Goal: Transaction & Acquisition: Book appointment/travel/reservation

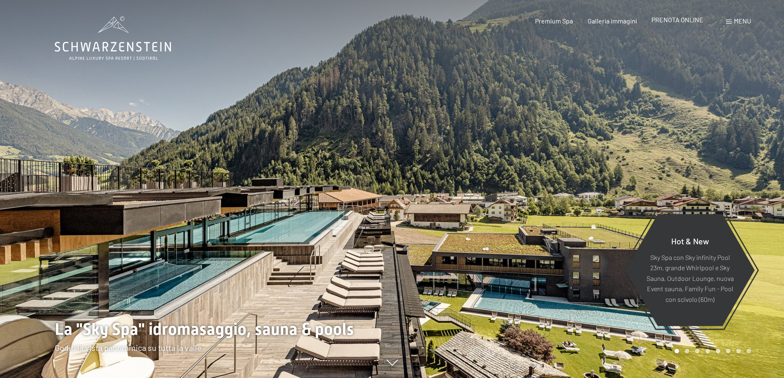
click at [669, 21] on span "PRENOTA ONLINE" at bounding box center [678, 20] width 52 height 8
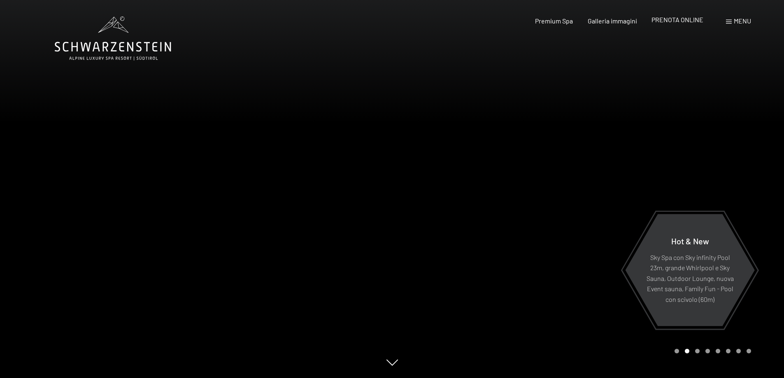
click at [694, 20] on span "PRENOTA ONLINE" at bounding box center [678, 20] width 52 height 8
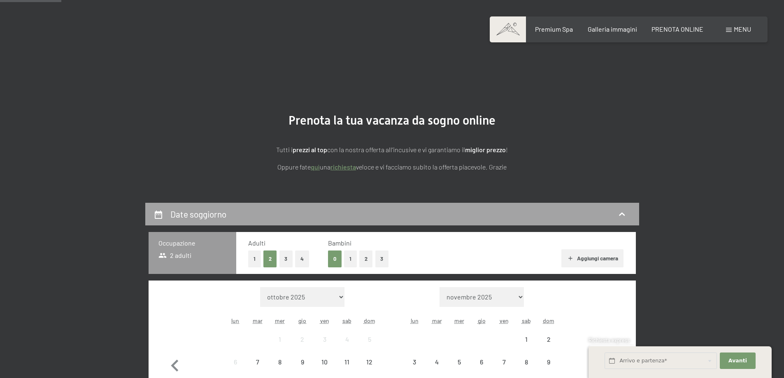
scroll to position [137, 0]
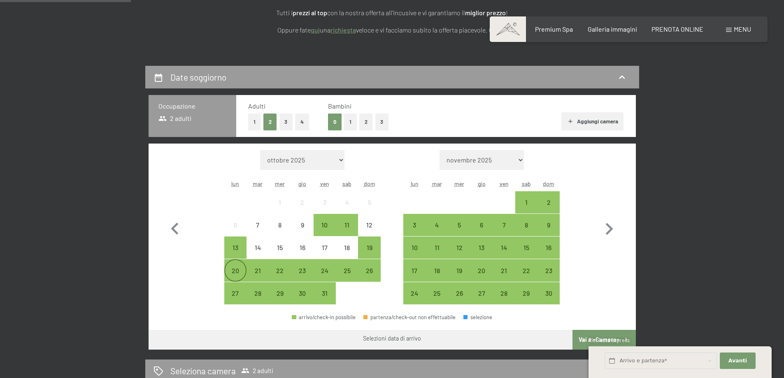
click at [231, 273] on div "20" at bounding box center [235, 278] width 21 height 21
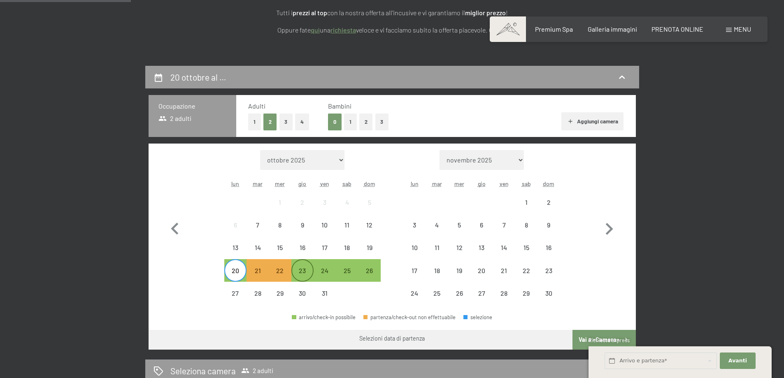
click at [306, 269] on div "23" at bounding box center [302, 278] width 21 height 21
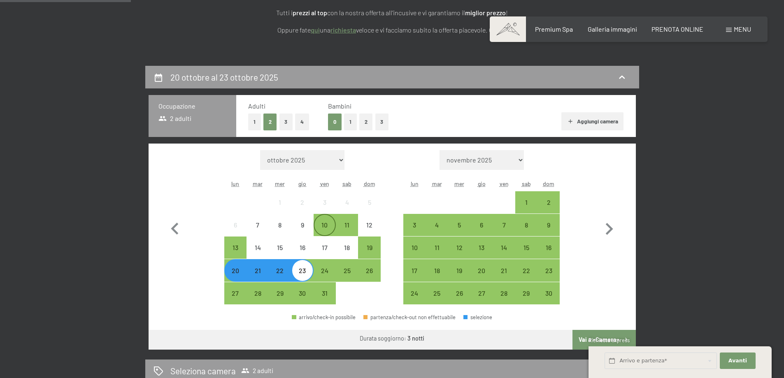
click at [335, 228] on div "10" at bounding box center [325, 232] width 21 height 21
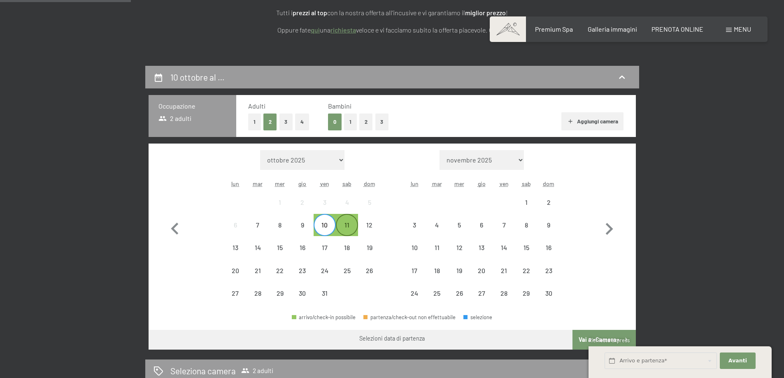
click at [352, 228] on div "11" at bounding box center [347, 232] width 21 height 21
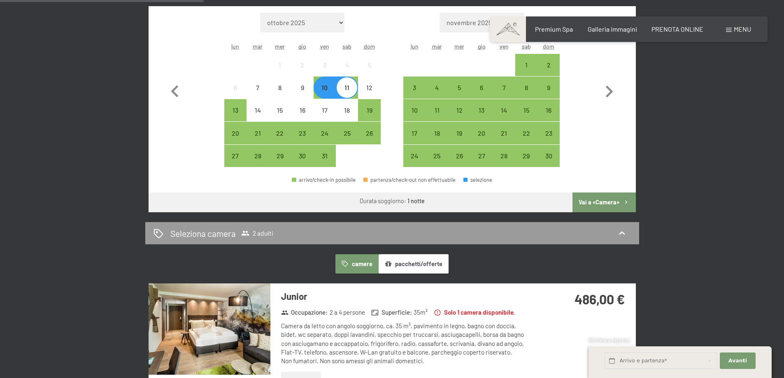
click at [611, 205] on button "Vai a «Camera»" at bounding box center [604, 203] width 63 height 20
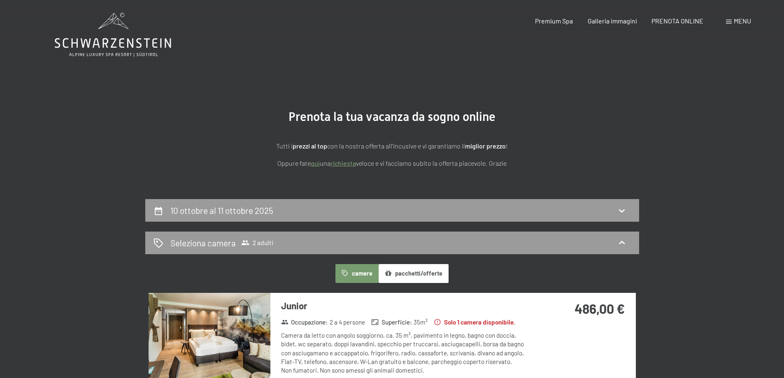
scroll to position [0, 0]
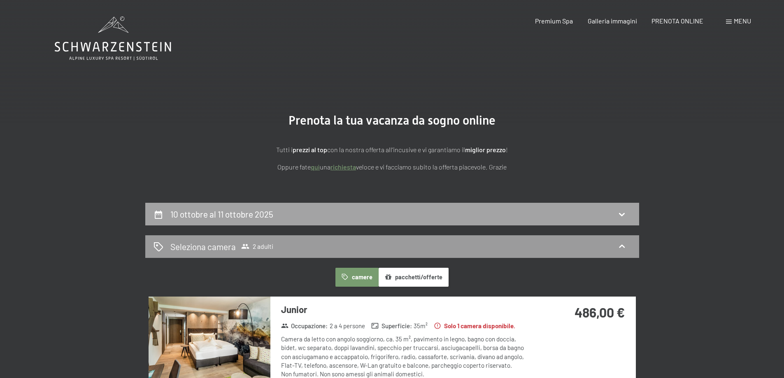
click at [296, 212] on div "10 ottobre al 11 ottobre 2025" at bounding box center [393, 214] width 478 height 12
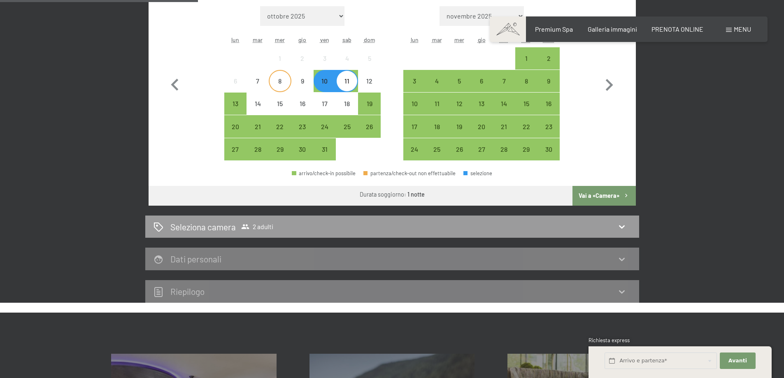
scroll to position [203, 0]
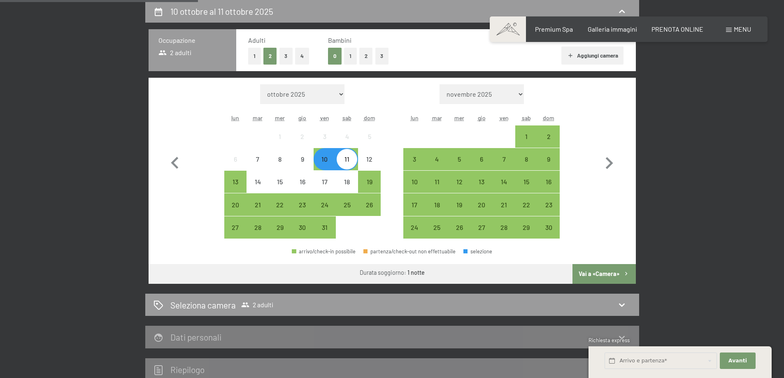
click at [491, 291] on div "10 ottobre al 11 ottobre 2025 Occupazione 2 adulti Adulti 1 2 3 4 Bambini 0 1 2…" at bounding box center [392, 190] width 494 height 381
click at [486, 306] on div "Seleziona camera 2 adulti" at bounding box center [393, 305] width 478 height 12
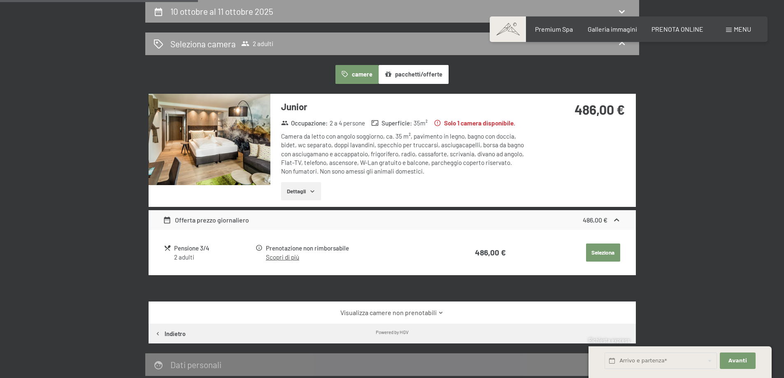
click at [205, 152] on img at bounding box center [210, 139] width 122 height 91
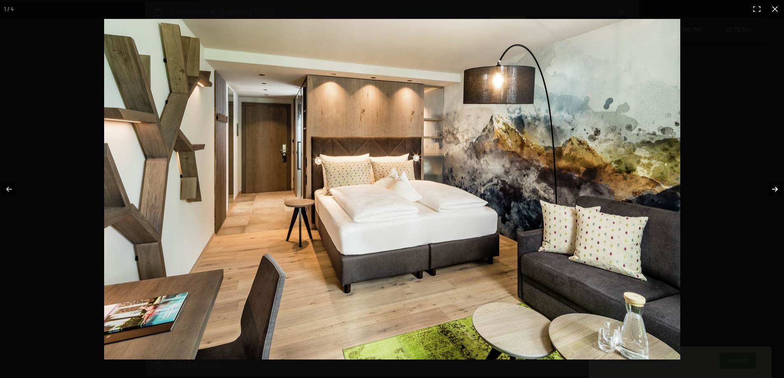
click at [765, 192] on button "button" at bounding box center [770, 189] width 29 height 41
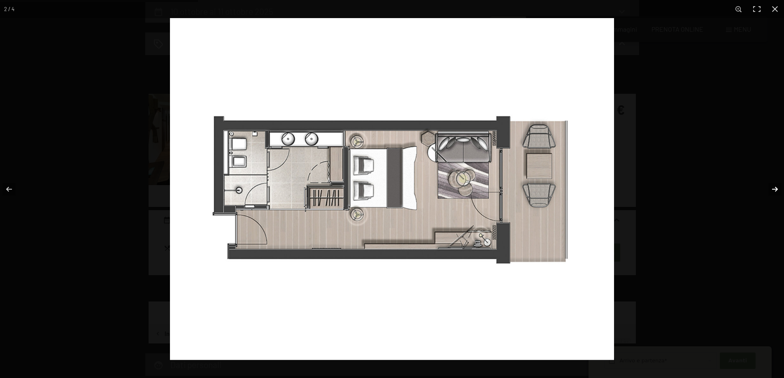
click at [765, 192] on button "button" at bounding box center [770, 189] width 29 height 41
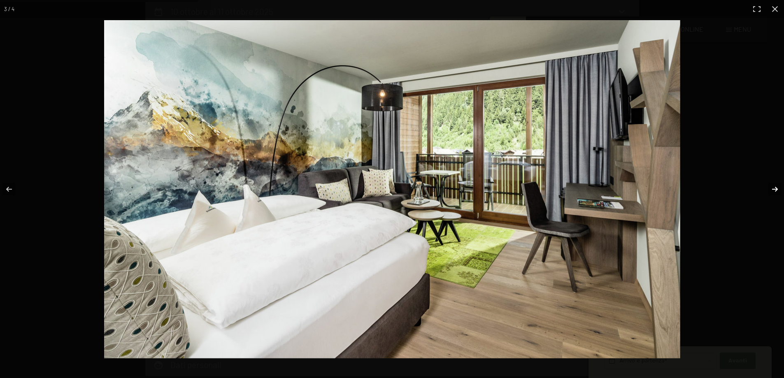
click at [769, 194] on button "button" at bounding box center [770, 189] width 29 height 41
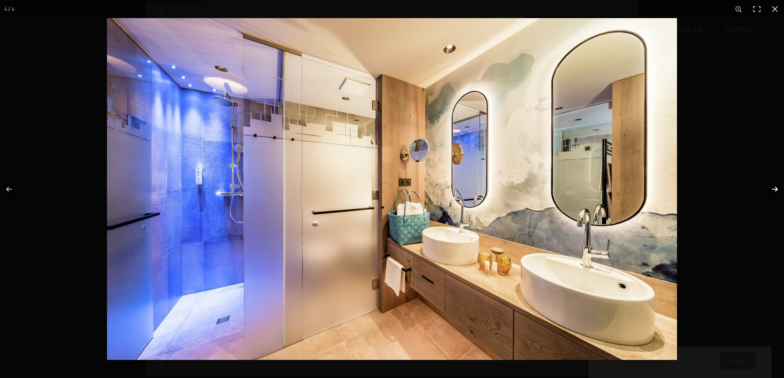
click at [781, 190] on button "button" at bounding box center [770, 189] width 29 height 41
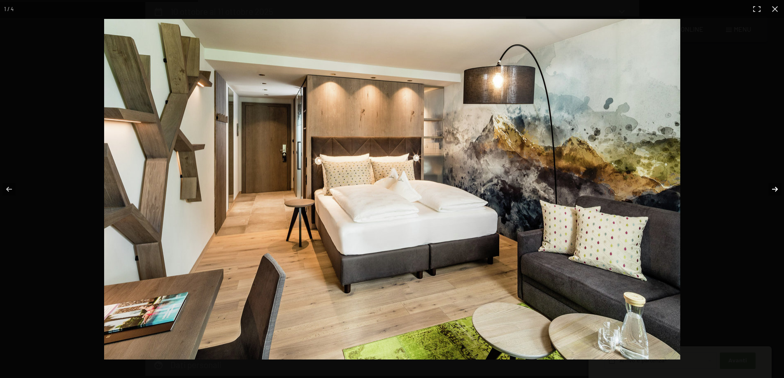
click at [781, 190] on button "button" at bounding box center [770, 189] width 29 height 41
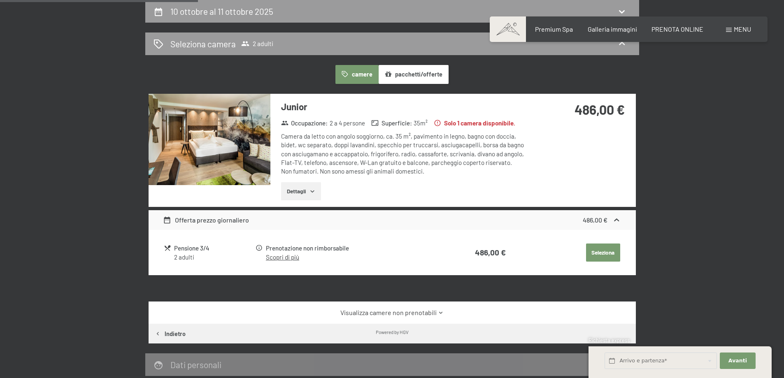
click at [0, 0] on button "button" at bounding box center [0, 0] width 0 height 0
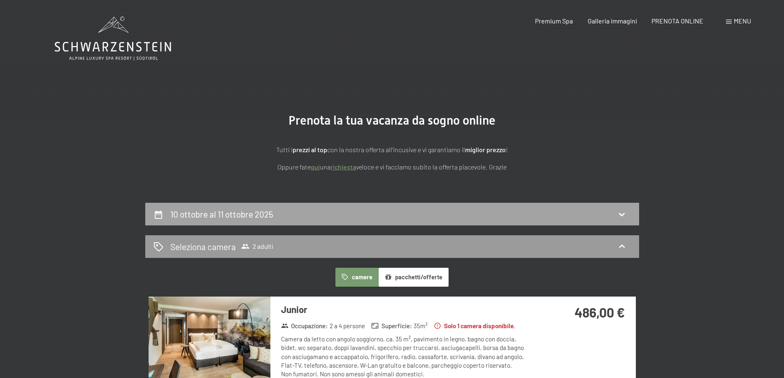
click at [335, 218] on div "10 ottobre al 11 ottobre 2025" at bounding box center [393, 214] width 478 height 12
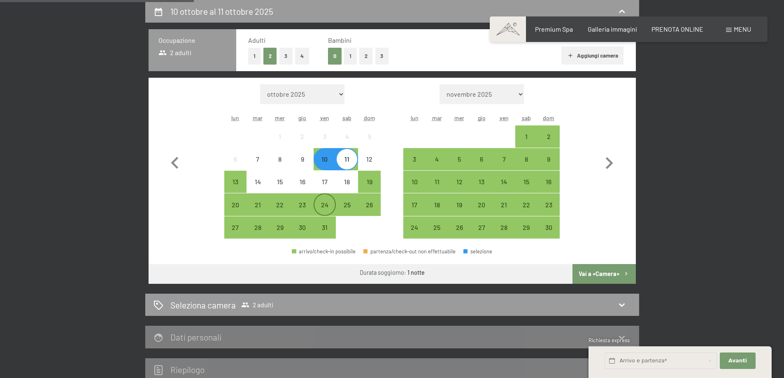
click at [325, 205] on div "24" at bounding box center [325, 212] width 21 height 21
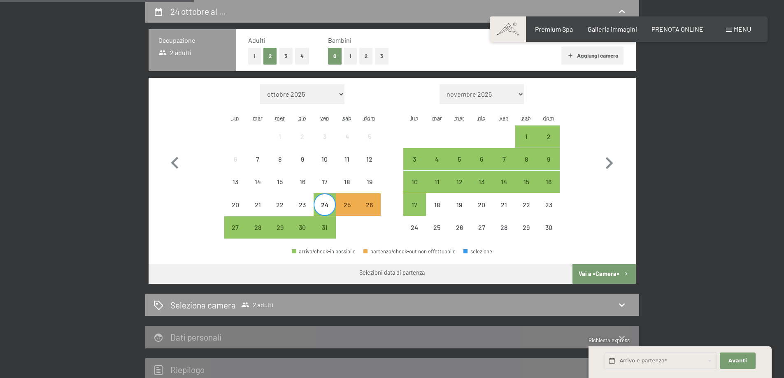
click at [331, 204] on div "24" at bounding box center [325, 212] width 21 height 21
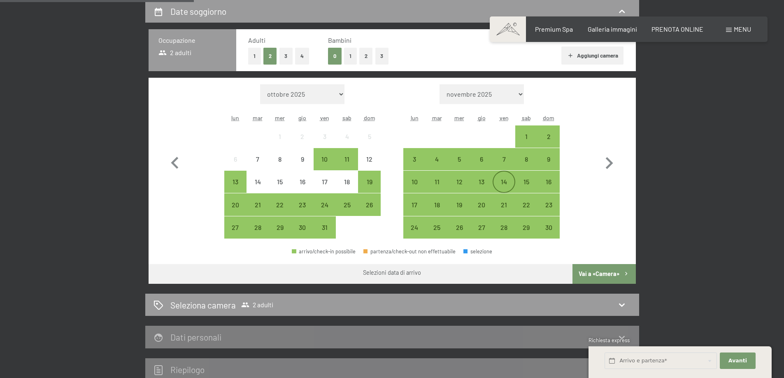
click at [509, 179] on div "14" at bounding box center [504, 189] width 21 height 21
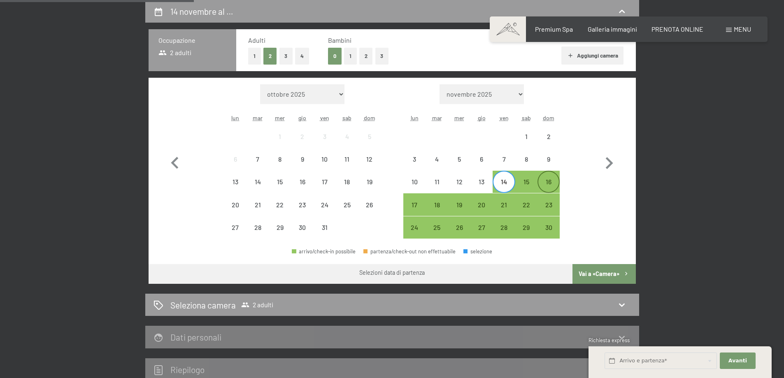
click at [545, 180] on div "16" at bounding box center [549, 189] width 21 height 21
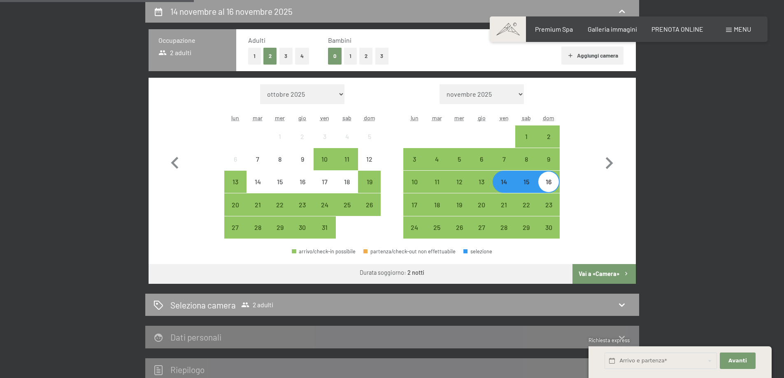
click at [588, 270] on button "Vai a «Camera»" at bounding box center [604, 274] width 63 height 20
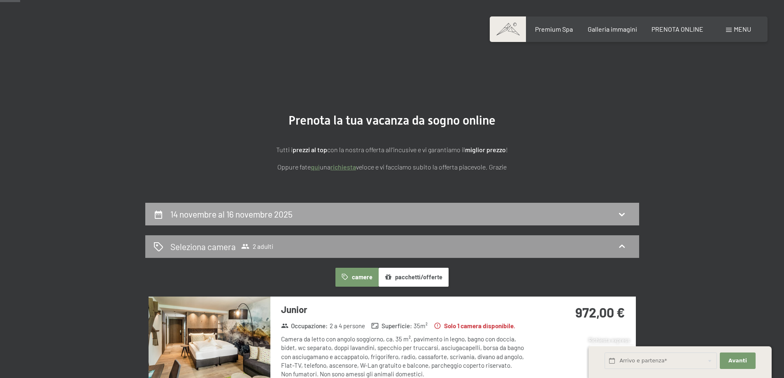
scroll to position [137, 0]
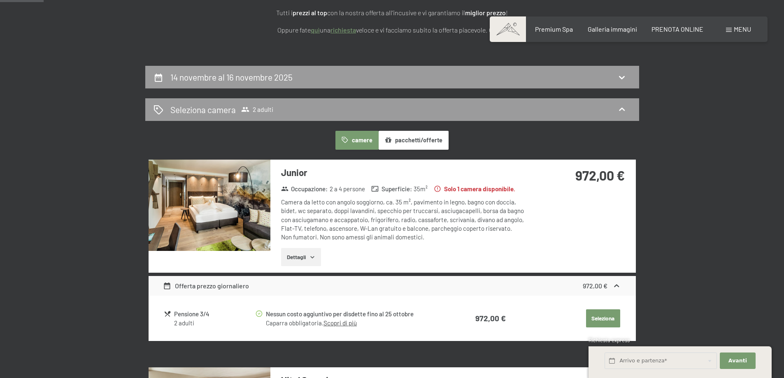
click at [218, 205] on img at bounding box center [210, 205] width 122 height 91
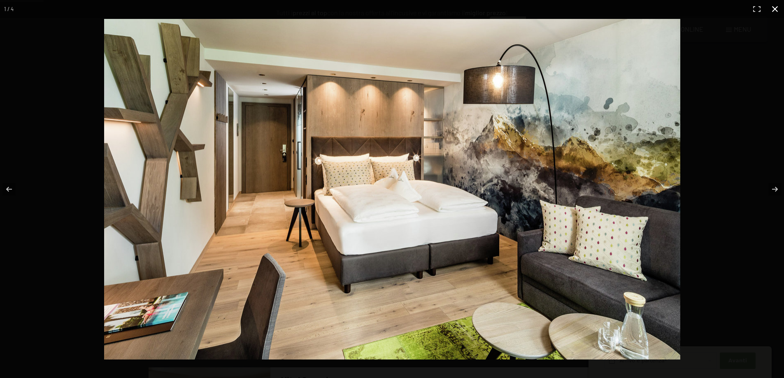
click at [756, 161] on div at bounding box center [495, 207] width 782 height 377
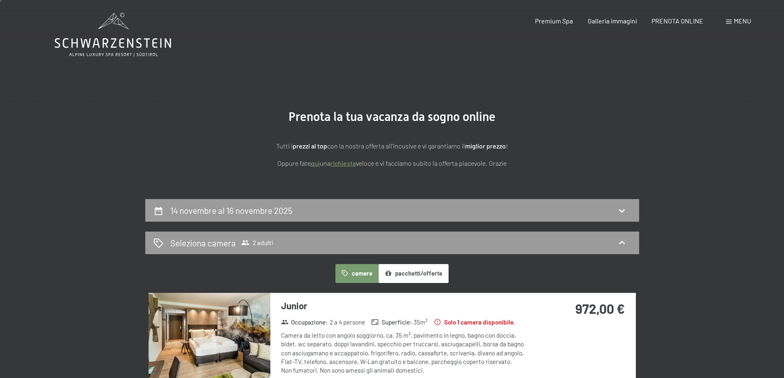
scroll to position [0, 0]
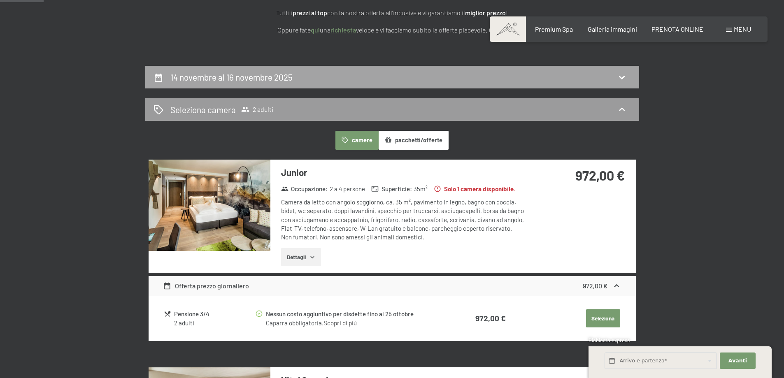
click at [207, 74] on h2 "14 novembre al 16 novembre 2025" at bounding box center [231, 77] width 122 height 10
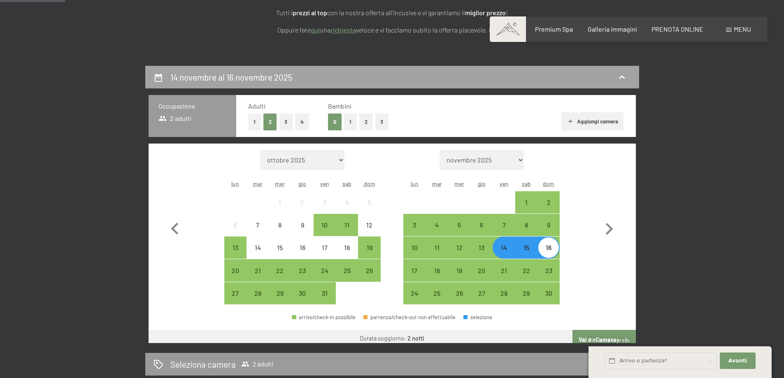
scroll to position [203, 0]
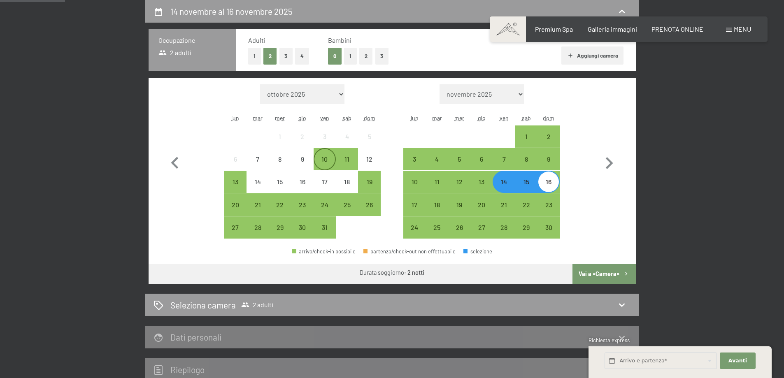
click at [320, 155] on div "10" at bounding box center [325, 159] width 21 height 21
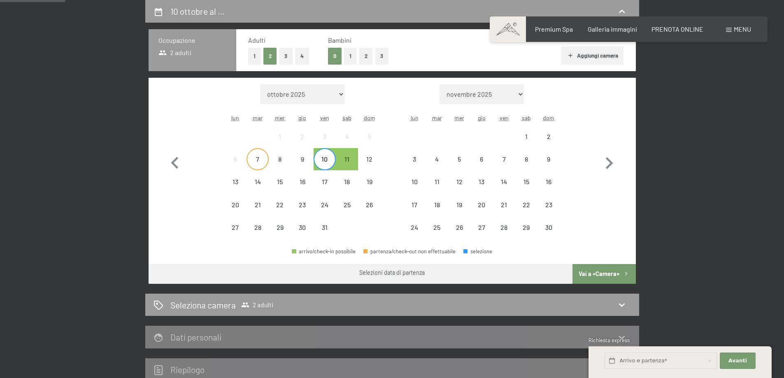
click at [252, 157] on div "7" at bounding box center [257, 166] width 21 height 21
click at [287, 159] on div "8" at bounding box center [280, 166] width 21 height 21
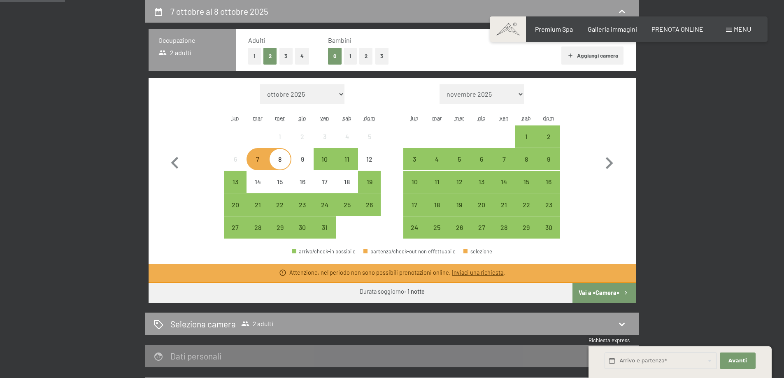
click at [282, 161] on div "8" at bounding box center [280, 166] width 21 height 21
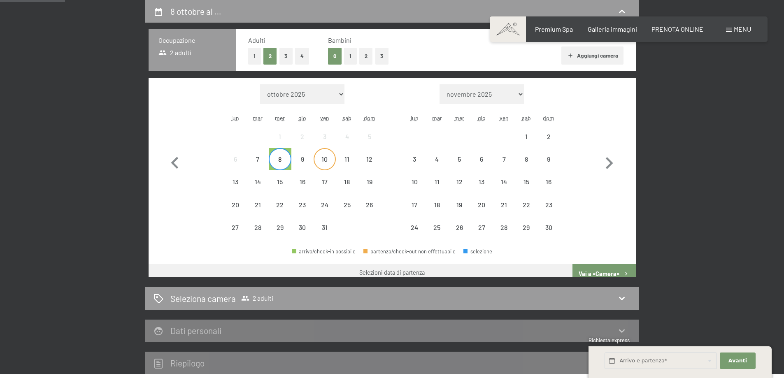
click at [320, 159] on div "10" at bounding box center [325, 166] width 21 height 21
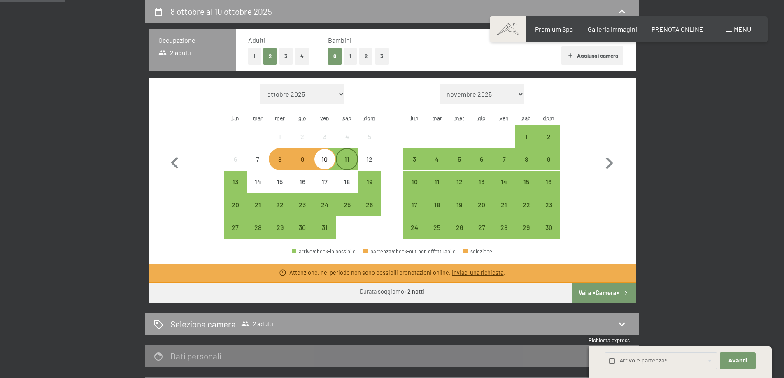
click at [346, 159] on div "11" at bounding box center [347, 166] width 21 height 21
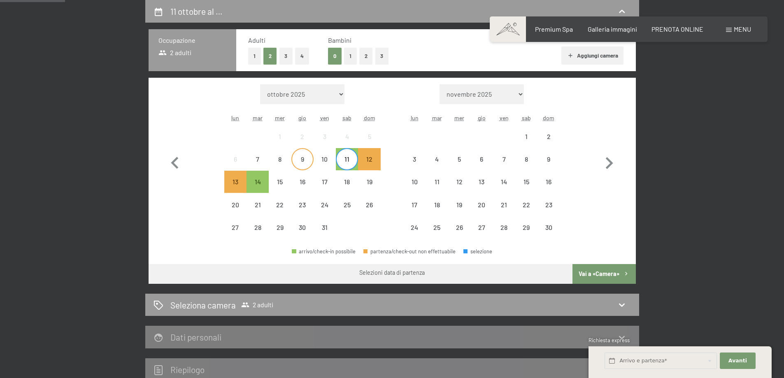
click at [310, 163] on div "9" at bounding box center [302, 166] width 21 height 21
click at [351, 159] on div "11" at bounding box center [347, 166] width 21 height 21
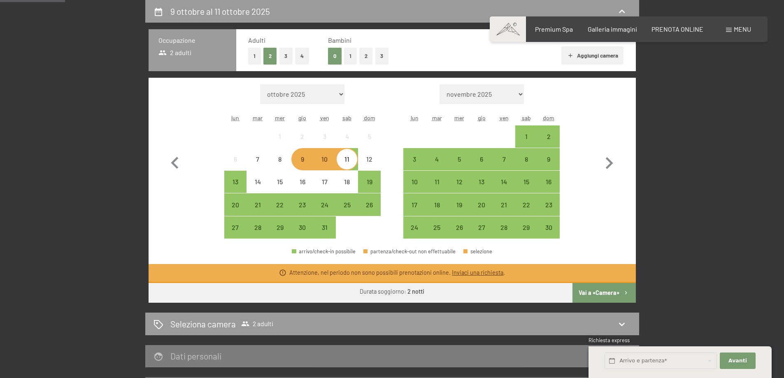
click at [348, 159] on div "11" at bounding box center [347, 166] width 21 height 21
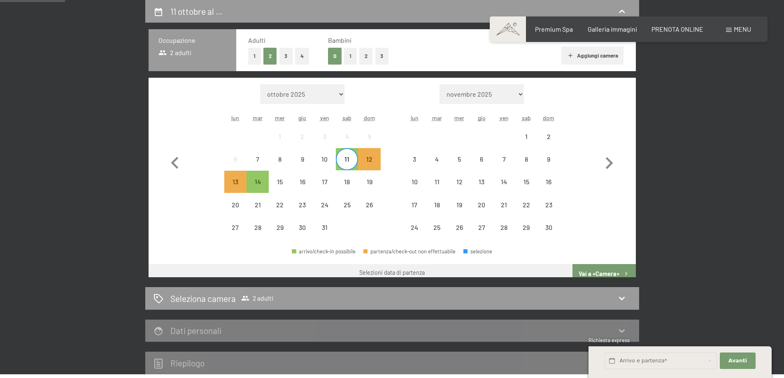
click at [348, 159] on div "11" at bounding box center [347, 166] width 21 height 21
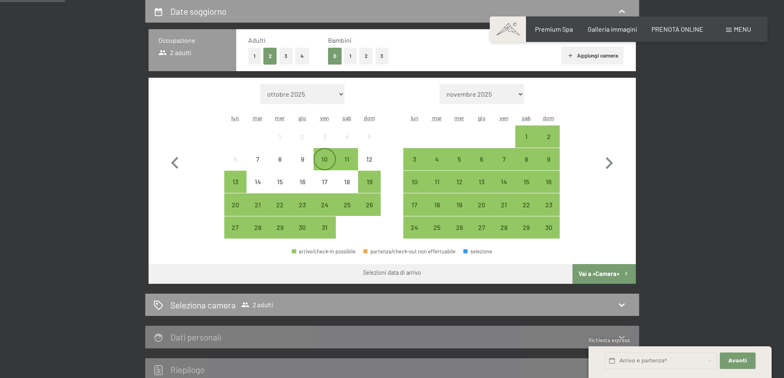
click at [329, 157] on div "10" at bounding box center [325, 166] width 21 height 21
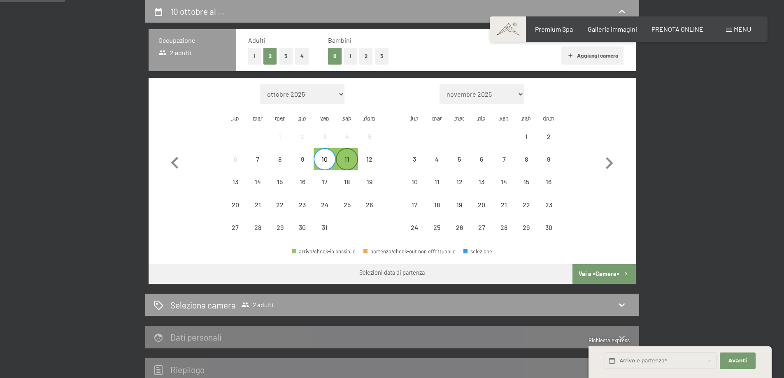
click at [341, 159] on div "11" at bounding box center [347, 166] width 21 height 21
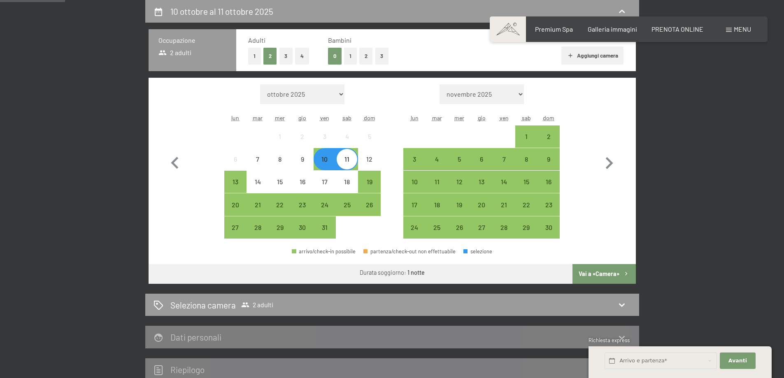
click at [608, 272] on button "Vai a «Camera»" at bounding box center [604, 274] width 63 height 20
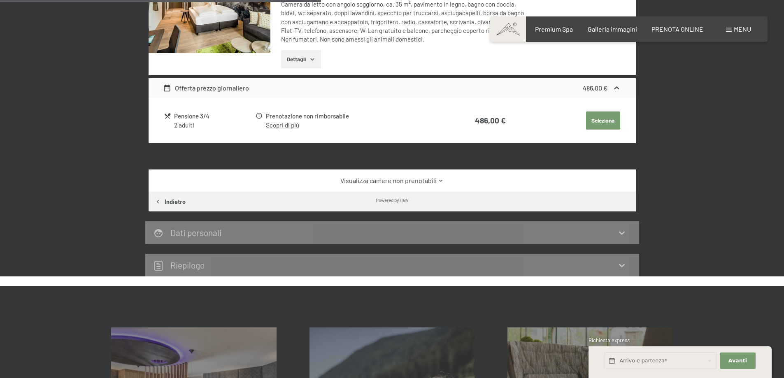
scroll to position [341, 0]
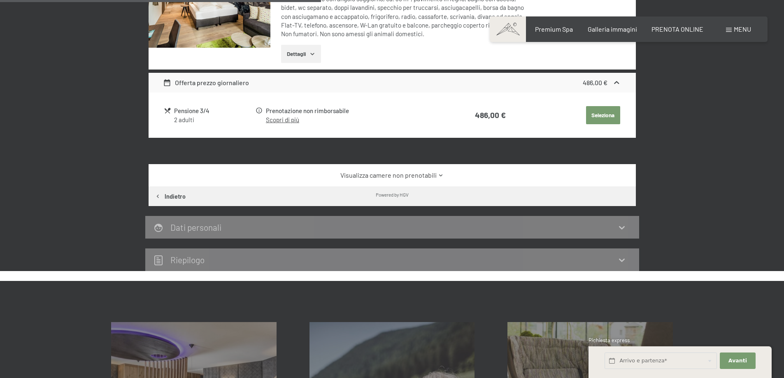
click at [597, 119] on button "Seleziona" at bounding box center [603, 115] width 34 height 18
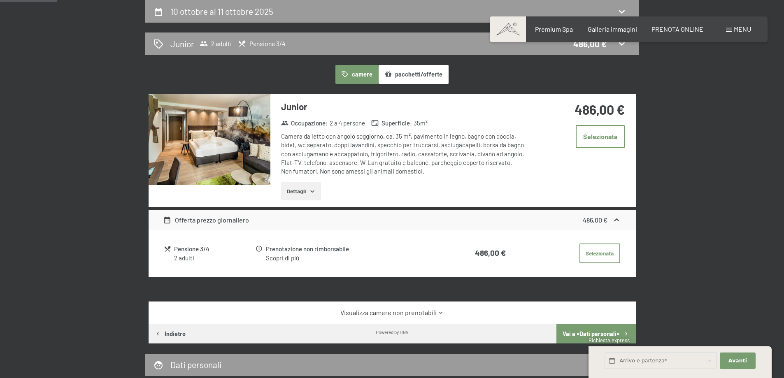
scroll to position [0, 0]
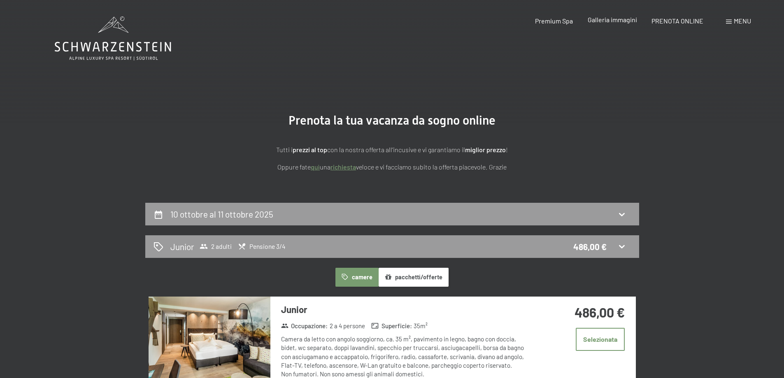
click at [606, 17] on span "Galleria immagini" at bounding box center [612, 20] width 49 height 8
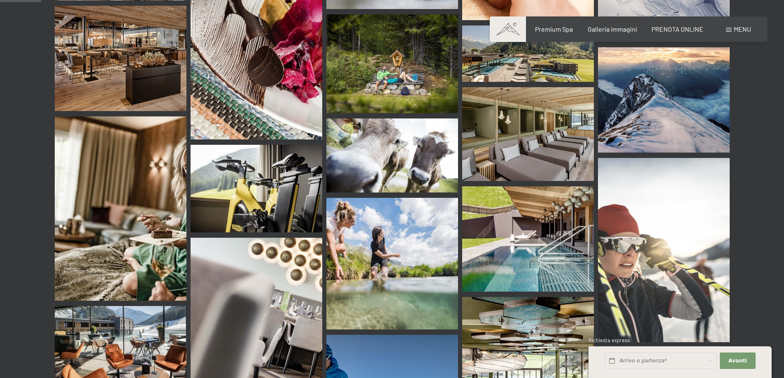
scroll to position [549, 0]
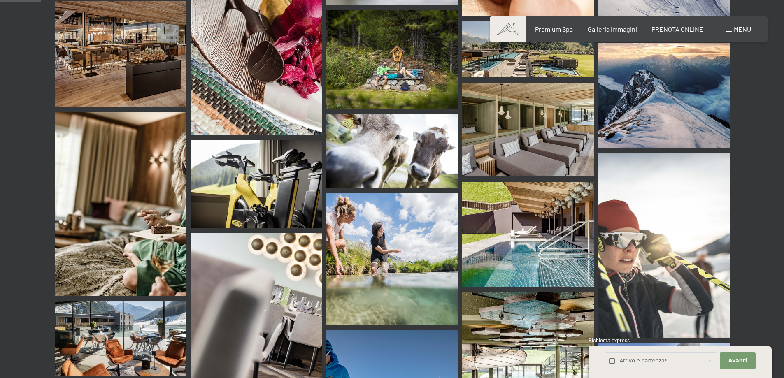
click at [532, 250] on img at bounding box center [528, 234] width 132 height 105
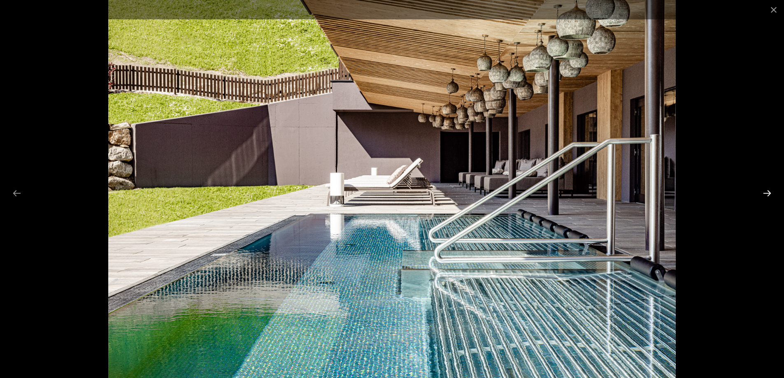
click at [770, 194] on button "Next slide" at bounding box center [767, 193] width 17 height 16
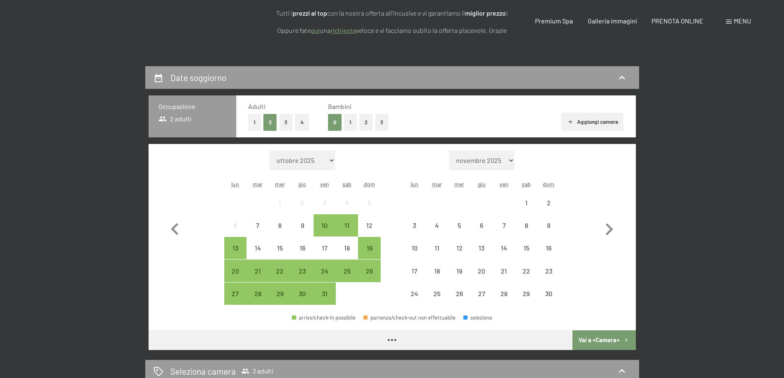
scroll to position [137, 0]
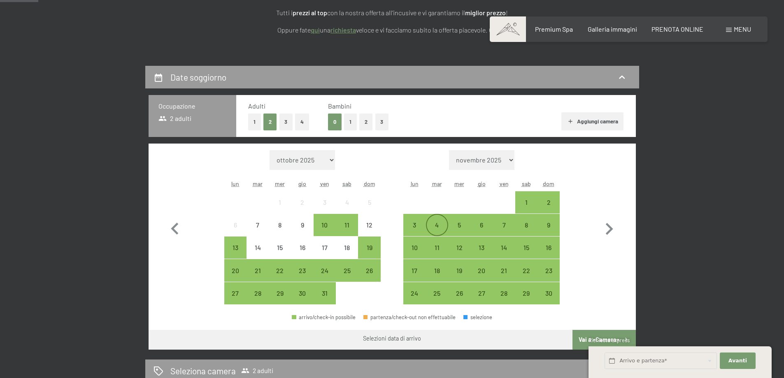
click at [432, 224] on div "4" at bounding box center [437, 232] width 21 height 21
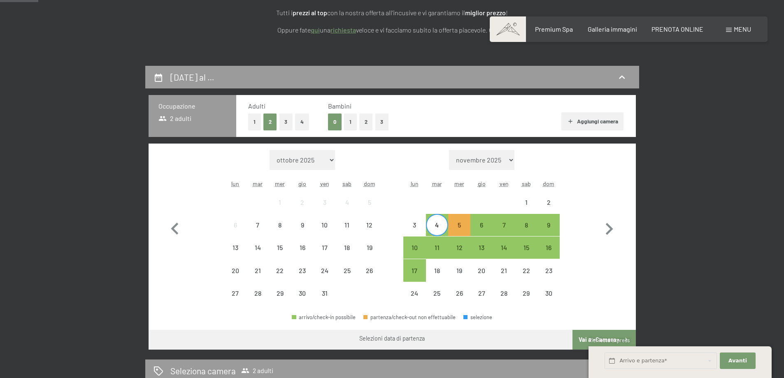
click at [444, 224] on div "4" at bounding box center [437, 232] width 21 height 21
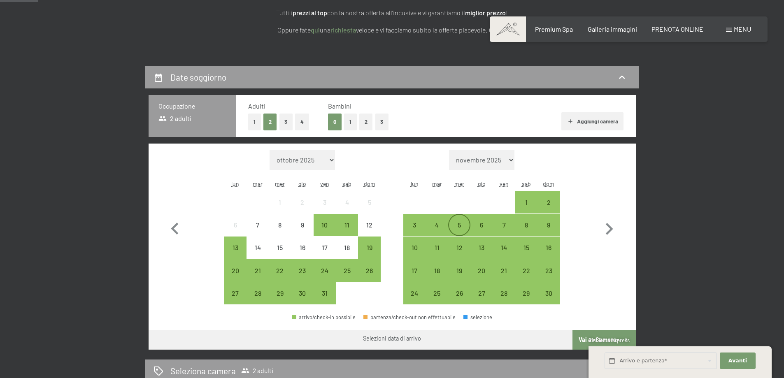
click at [460, 224] on div "5" at bounding box center [459, 232] width 21 height 21
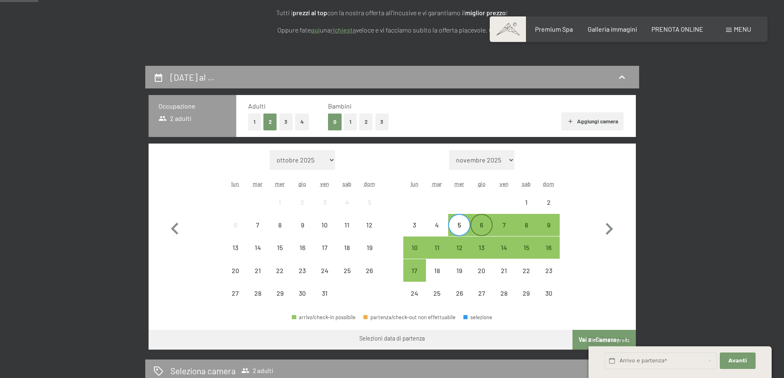
click at [479, 224] on div "6" at bounding box center [481, 232] width 21 height 21
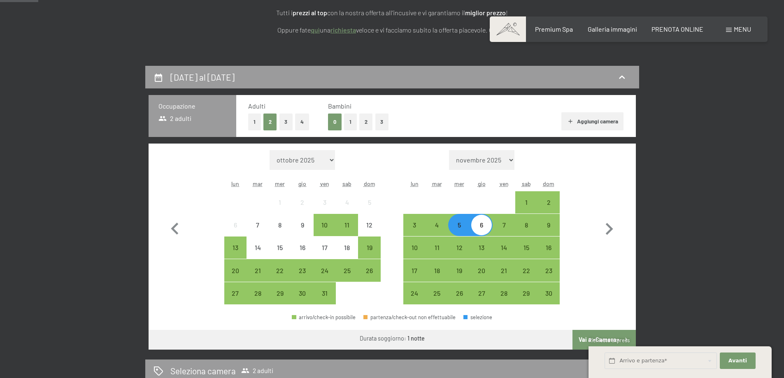
click at [590, 338] on span "Richiesta express" at bounding box center [609, 340] width 41 height 7
click at [583, 336] on button "Vai a «Camera»" at bounding box center [604, 340] width 63 height 20
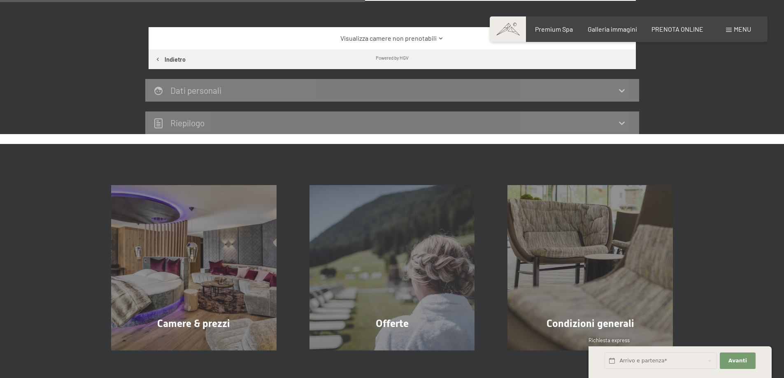
scroll to position [66, 0]
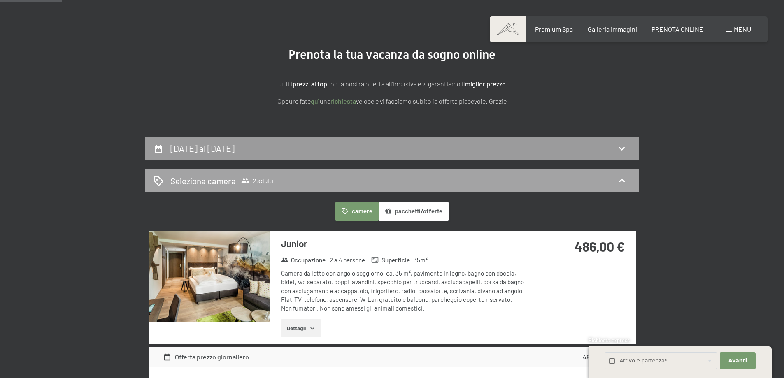
click at [489, 182] on div "Seleziona camera 2 adulti" at bounding box center [393, 181] width 478 height 12
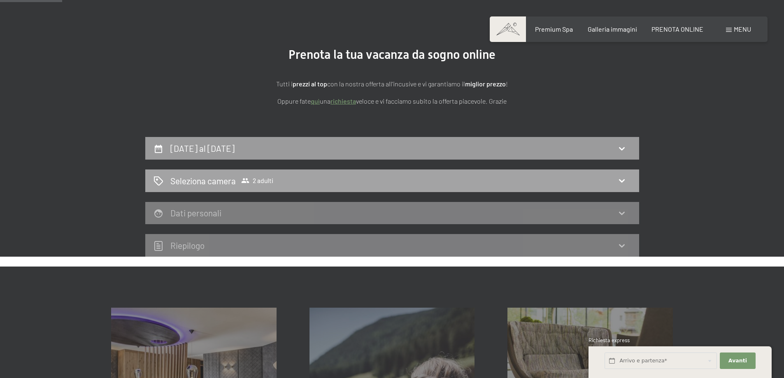
click at [247, 180] on icon at bounding box center [245, 180] width 8 height 5
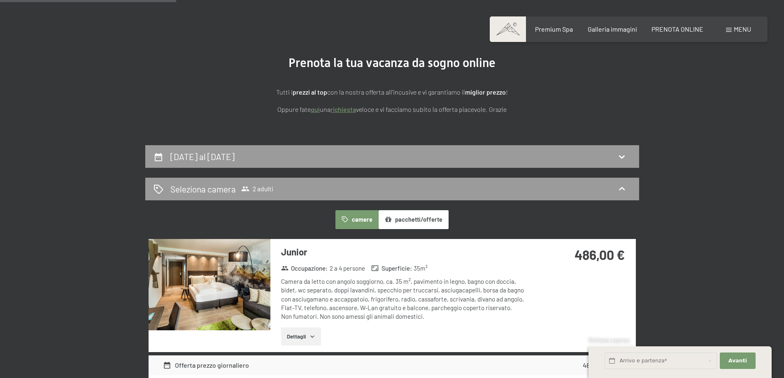
scroll to position [0, 0]
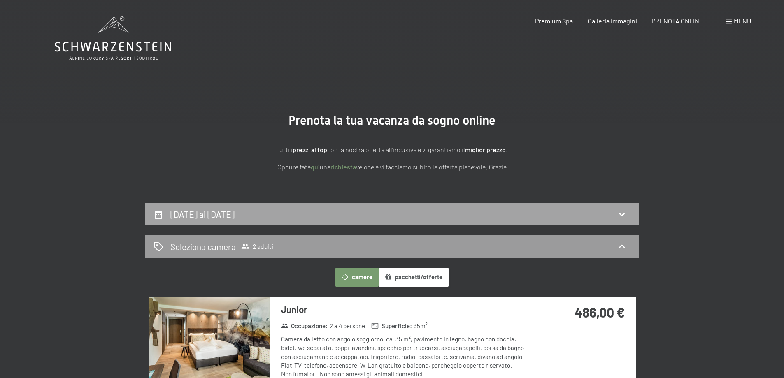
click at [235, 216] on h2 "5 novembre al 6 novembre 2025" at bounding box center [202, 214] width 64 height 10
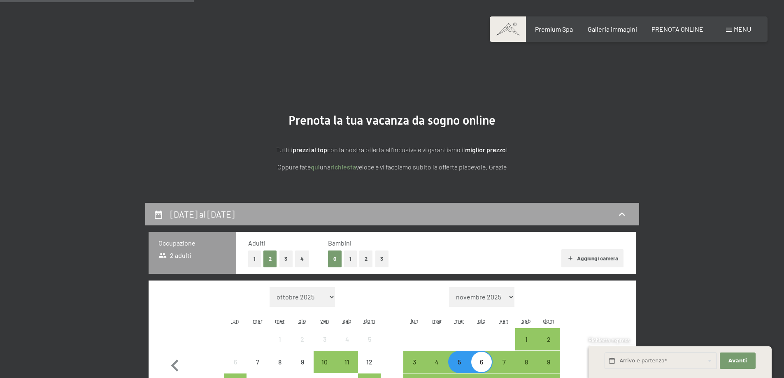
scroll to position [203, 0]
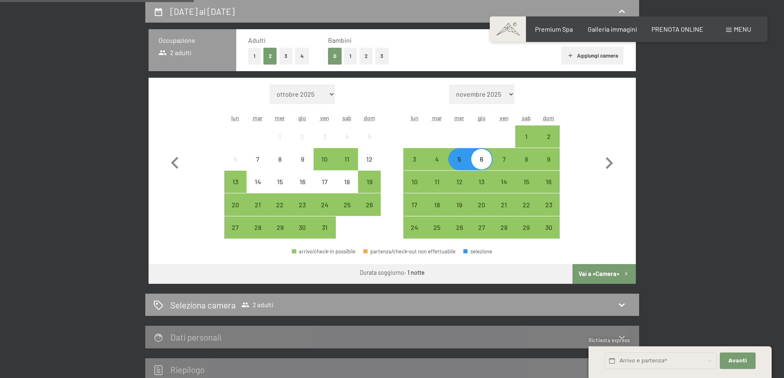
click at [250, 57] on button "1" at bounding box center [254, 56] width 13 height 17
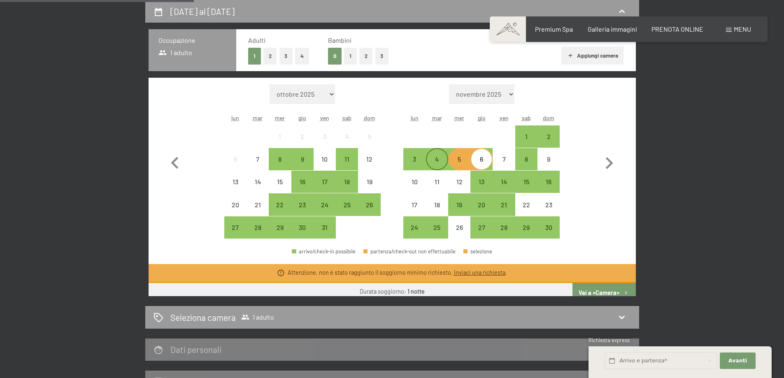
click at [431, 160] on div "4" at bounding box center [437, 166] width 21 height 21
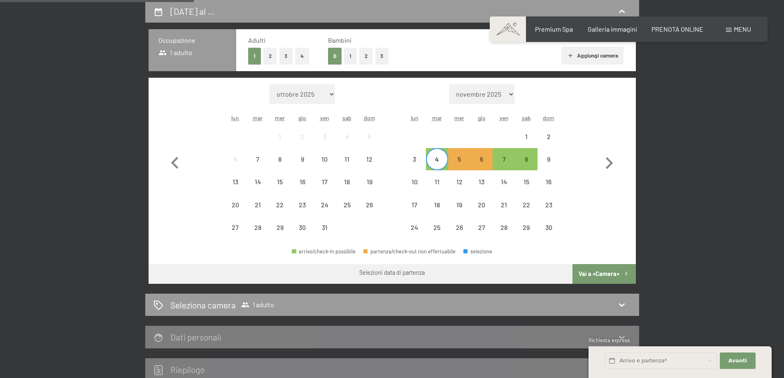
click at [437, 157] on div "4" at bounding box center [437, 166] width 21 height 21
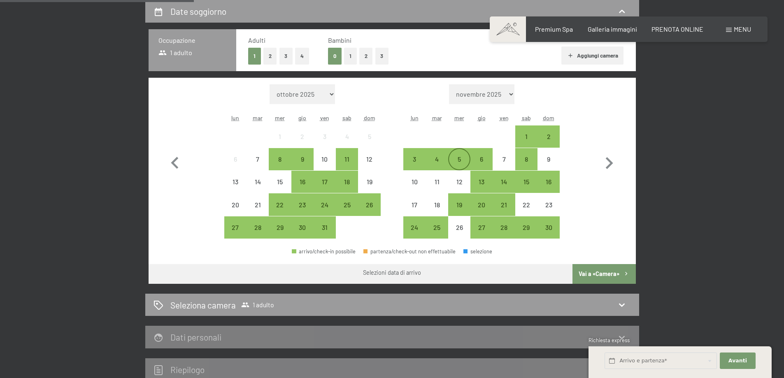
click at [470, 157] on div "5" at bounding box center [459, 166] width 21 height 21
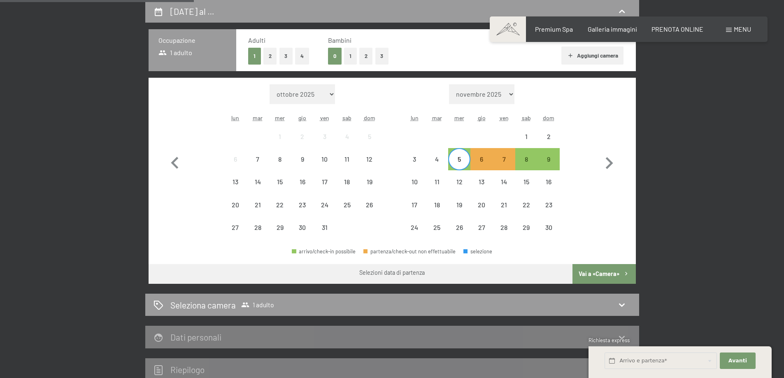
click at [470, 157] on div "5" at bounding box center [459, 166] width 21 height 21
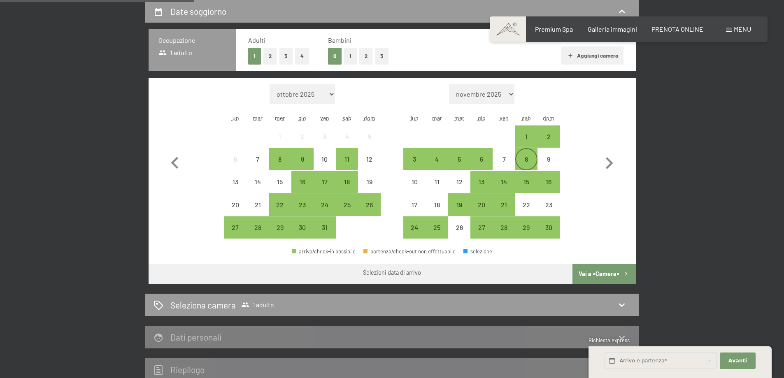
click at [520, 154] on div "8" at bounding box center [526, 159] width 21 height 21
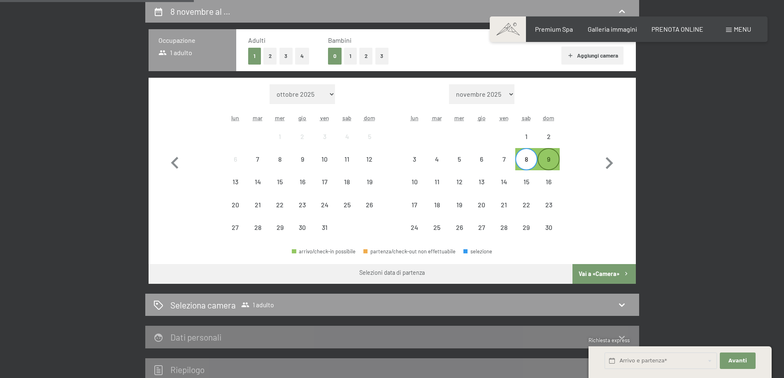
click at [548, 157] on div "9" at bounding box center [549, 166] width 21 height 21
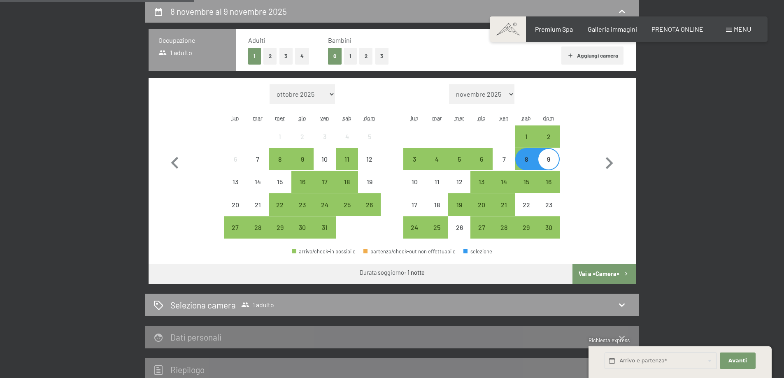
click at [597, 271] on button "Vai a «Camera»" at bounding box center [604, 274] width 63 height 20
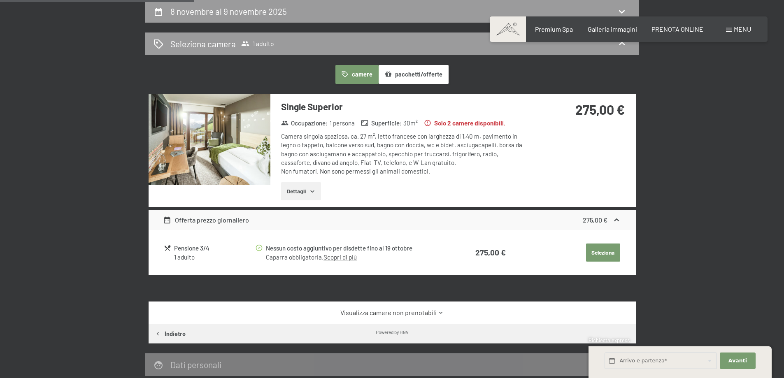
click at [227, 122] on img at bounding box center [210, 139] width 122 height 91
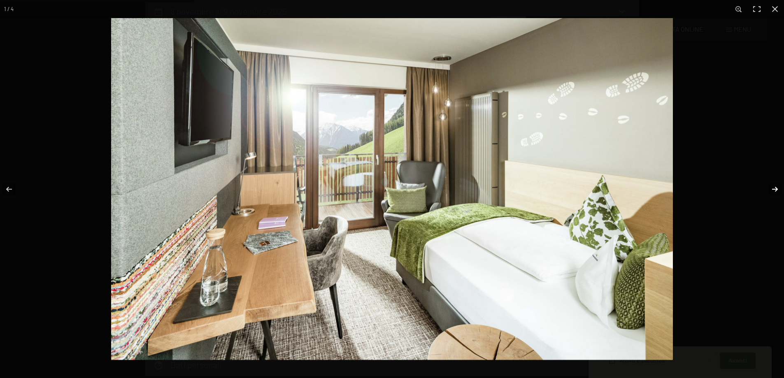
click at [773, 190] on button "button" at bounding box center [770, 189] width 29 height 41
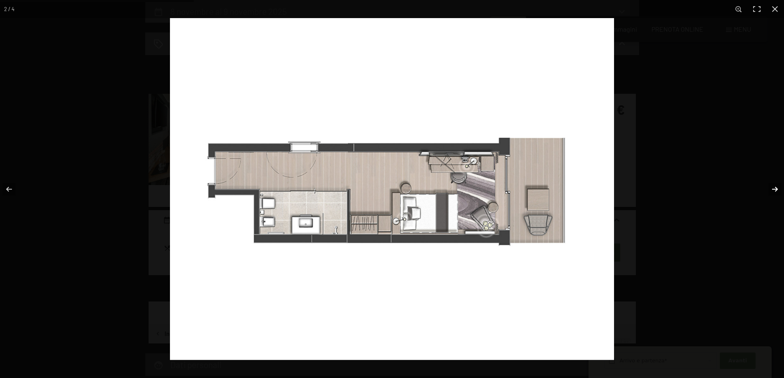
click at [773, 190] on button "button" at bounding box center [770, 189] width 29 height 41
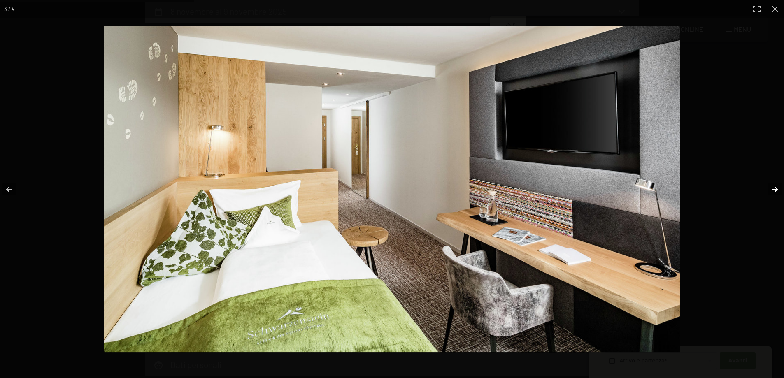
click at [773, 190] on button "button" at bounding box center [770, 189] width 29 height 41
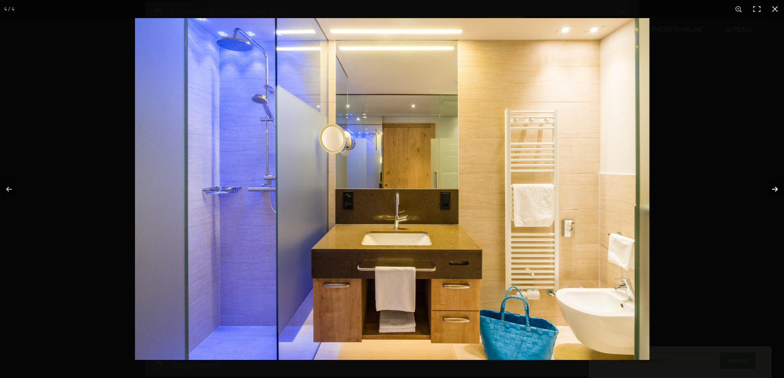
click at [773, 190] on button "button" at bounding box center [770, 189] width 29 height 41
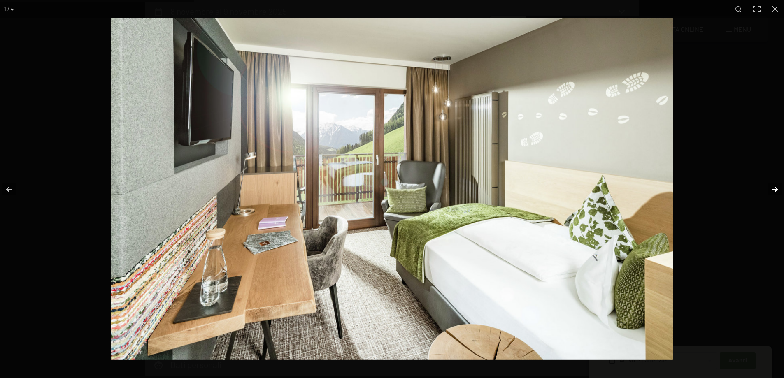
click at [773, 191] on button "button" at bounding box center [770, 189] width 29 height 41
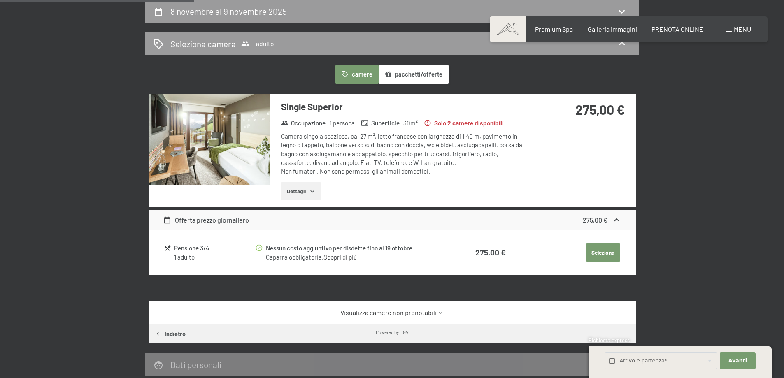
click at [0, 0] on button "button" at bounding box center [0, 0] width 0 height 0
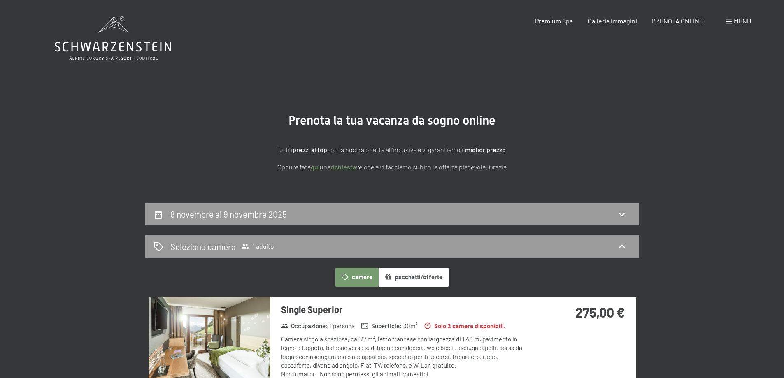
click at [724, 18] on div "Prenotazione Richiesta Premium Spa Galleria immagini PRENOTA ONLINE Menu DE IT …" at bounding box center [628, 20] width 245 height 9
drag, startPoint x: 595, startPoint y: 14, endPoint x: 596, endPoint y: 18, distance: 4.3
click at [595, 16] on div "Prenotazione Richiesta Premium Spa Galleria immagini PRENOTA ONLINE Menu DE IT …" at bounding box center [628, 20] width 245 height 9
click at [601, 23] on span "Galleria immagini" at bounding box center [612, 20] width 49 height 8
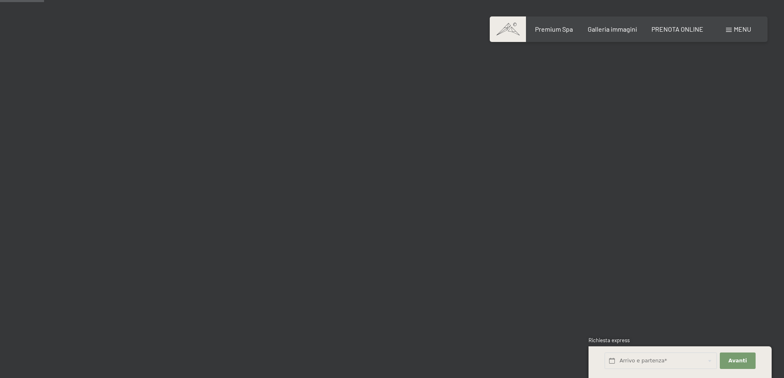
scroll to position [549, 0]
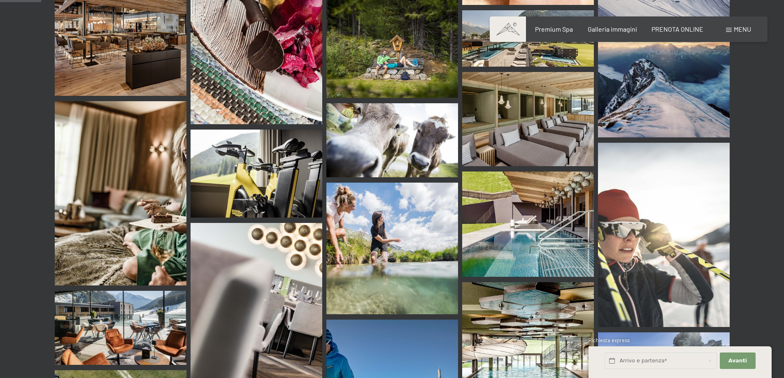
click at [583, 326] on img at bounding box center [528, 374] width 132 height 184
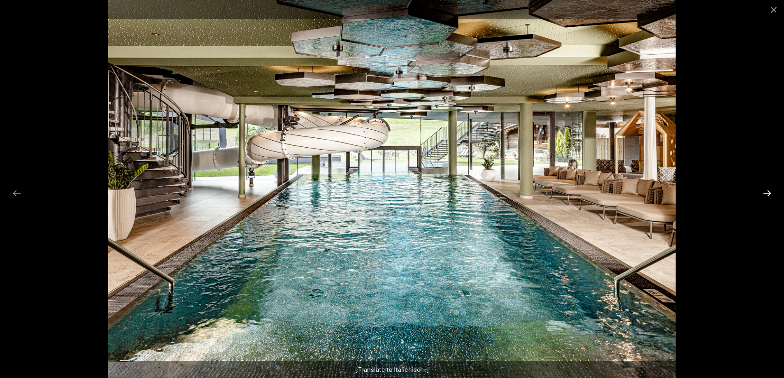
click at [773, 188] on button "Next slide" at bounding box center [767, 193] width 17 height 16
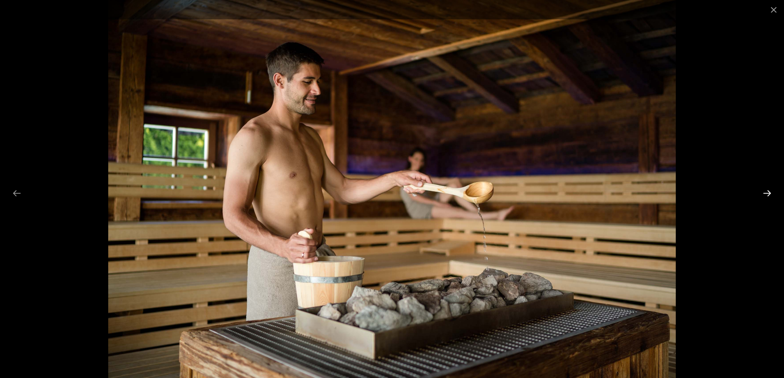
click at [773, 189] on button "Next slide" at bounding box center [767, 193] width 17 height 16
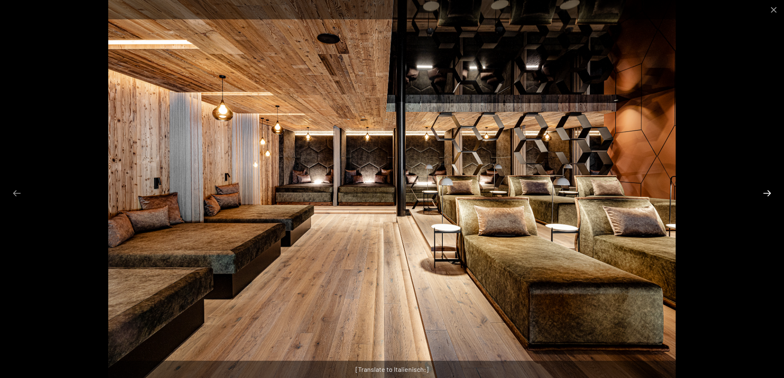
click at [768, 191] on button "Next slide" at bounding box center [767, 193] width 17 height 16
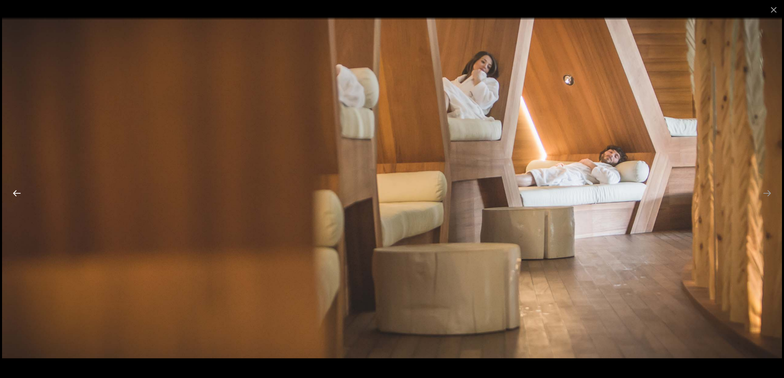
click at [16, 197] on button "Previous slide" at bounding box center [16, 193] width 17 height 16
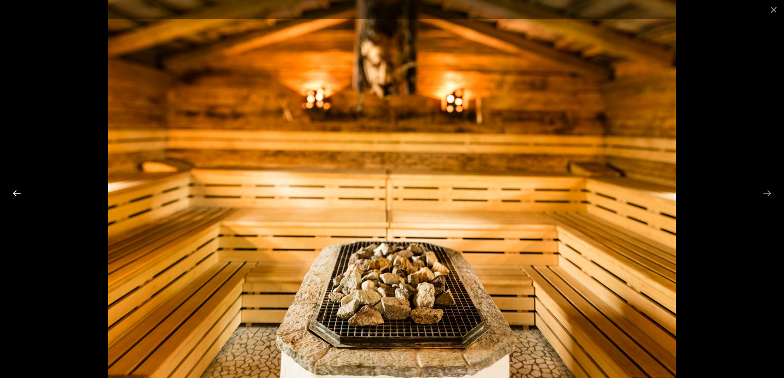
scroll to position [0, 656]
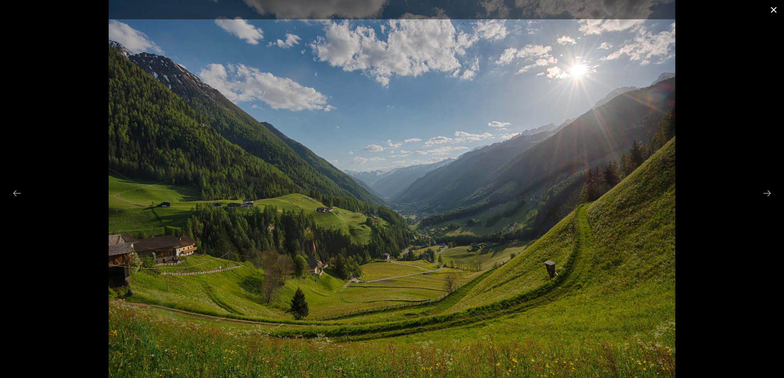
click at [770, 9] on button "Close gallery" at bounding box center [774, 9] width 21 height 19
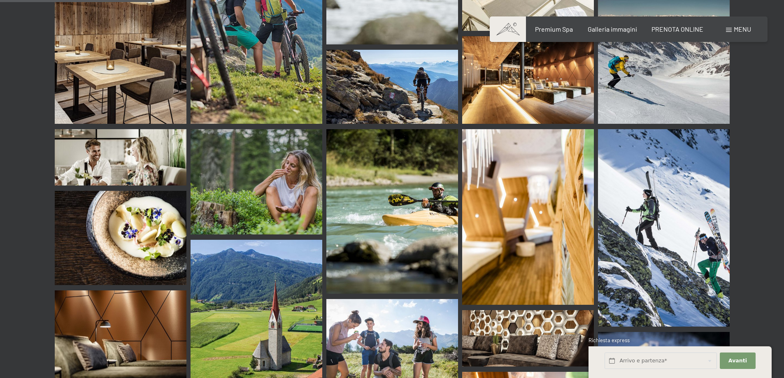
click at [554, 63] on img at bounding box center [528, 80] width 132 height 88
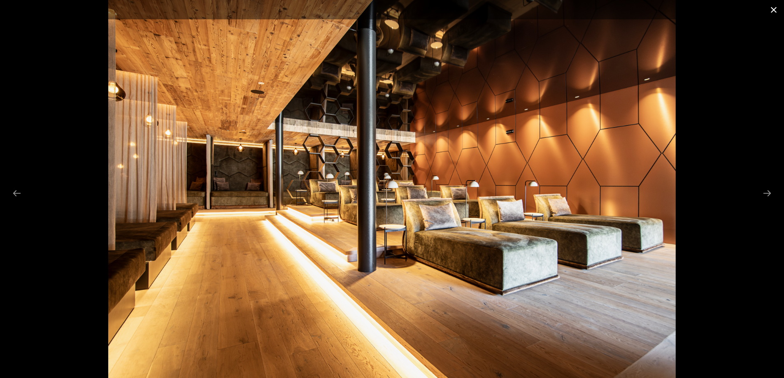
click at [777, 6] on button "Close gallery" at bounding box center [774, 9] width 21 height 19
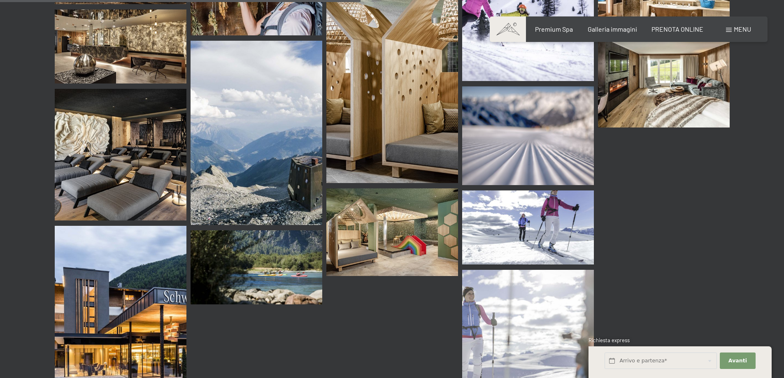
click at [157, 140] on img at bounding box center [121, 155] width 132 height 132
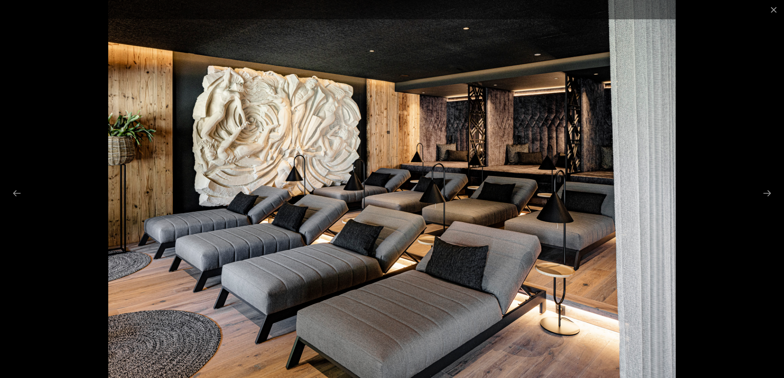
click at [754, 202] on div at bounding box center [392, 189] width 784 height 378
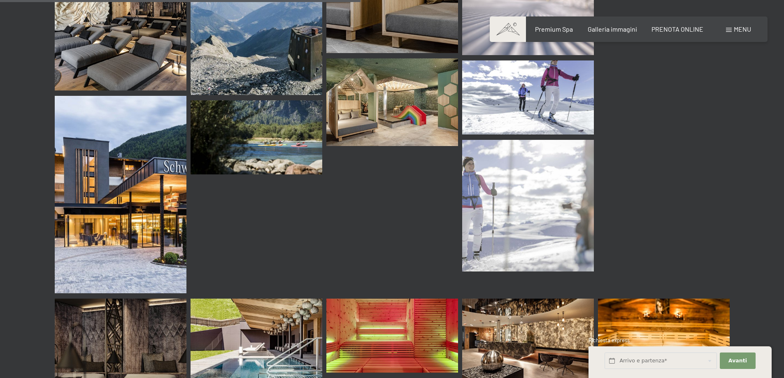
scroll to position [4941, 0]
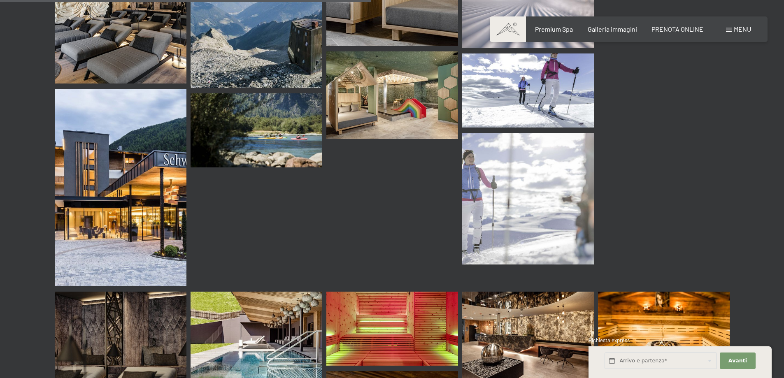
click at [103, 169] on img at bounding box center [121, 188] width 132 height 198
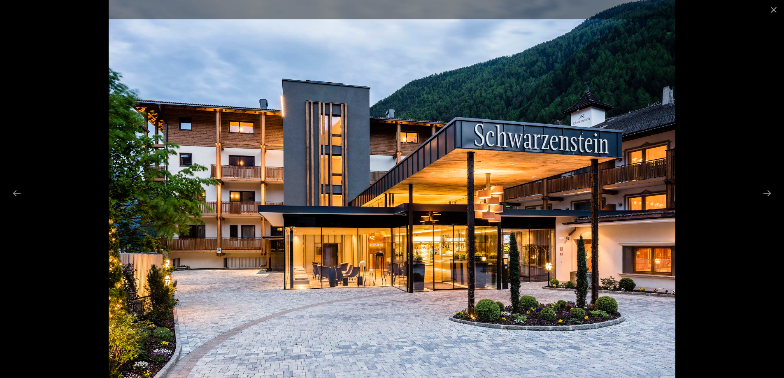
click at [703, 260] on div at bounding box center [392, 189] width 784 height 378
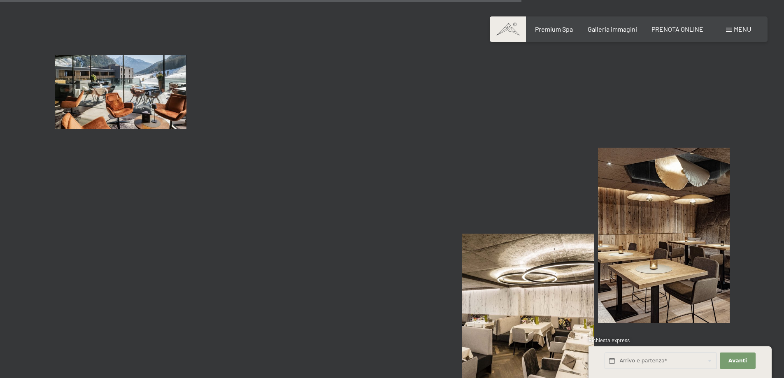
scroll to position [7000, 0]
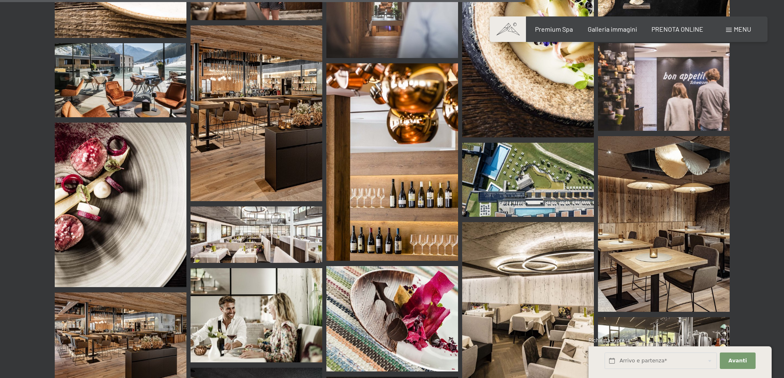
click at [244, 212] on img at bounding box center [257, 235] width 132 height 56
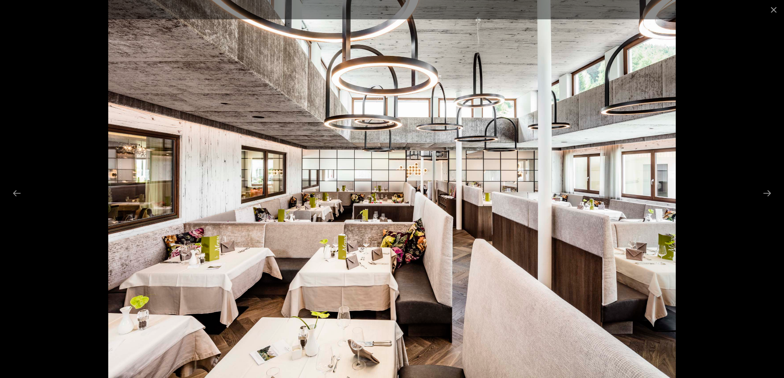
click at [724, 209] on div at bounding box center [392, 189] width 784 height 378
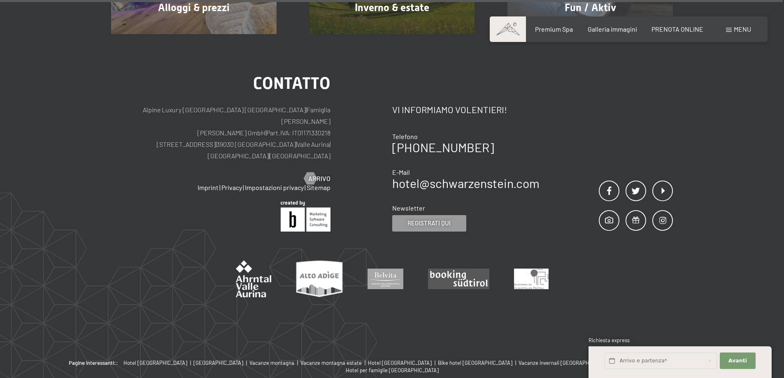
scroll to position [10486, 0]
